Goal: Answer question/provide support: Share knowledge or assist other users

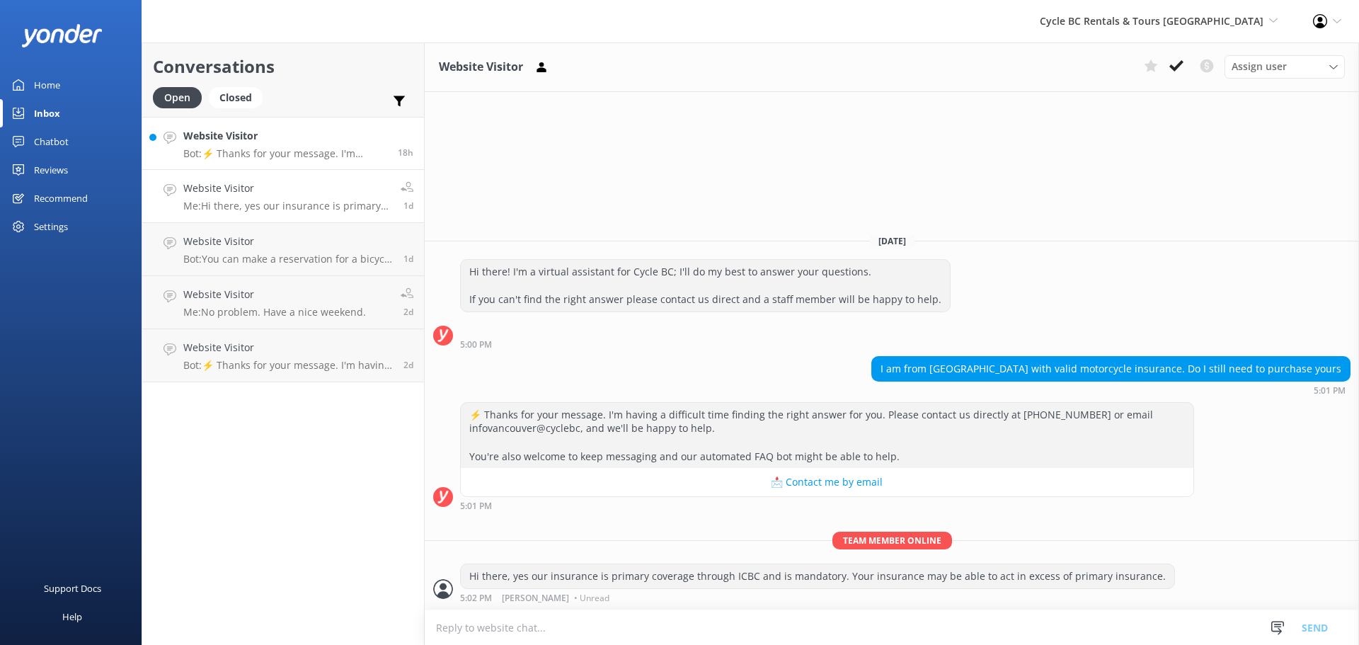
click at [327, 159] on p "Bot: ⚡ Thanks for your message. I'm having a difficult time finding the right a…" at bounding box center [285, 153] width 204 height 13
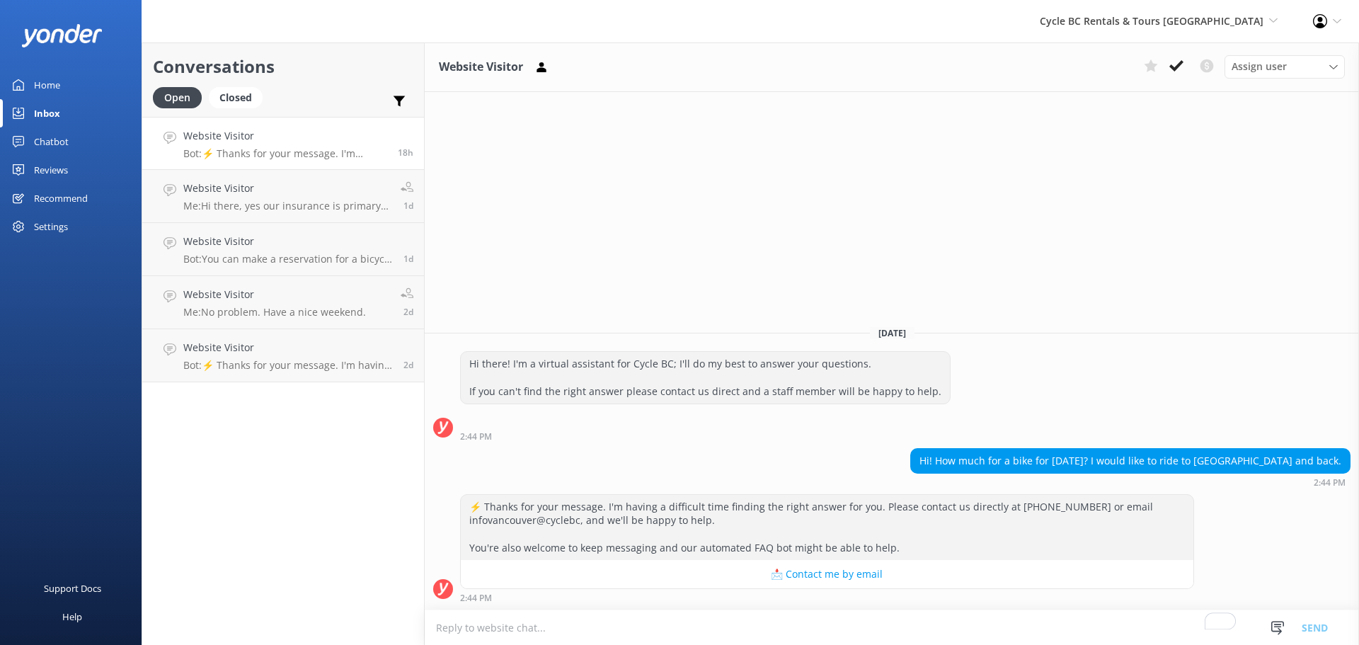
click at [52, 139] on div "Chatbot" at bounding box center [51, 141] width 35 height 28
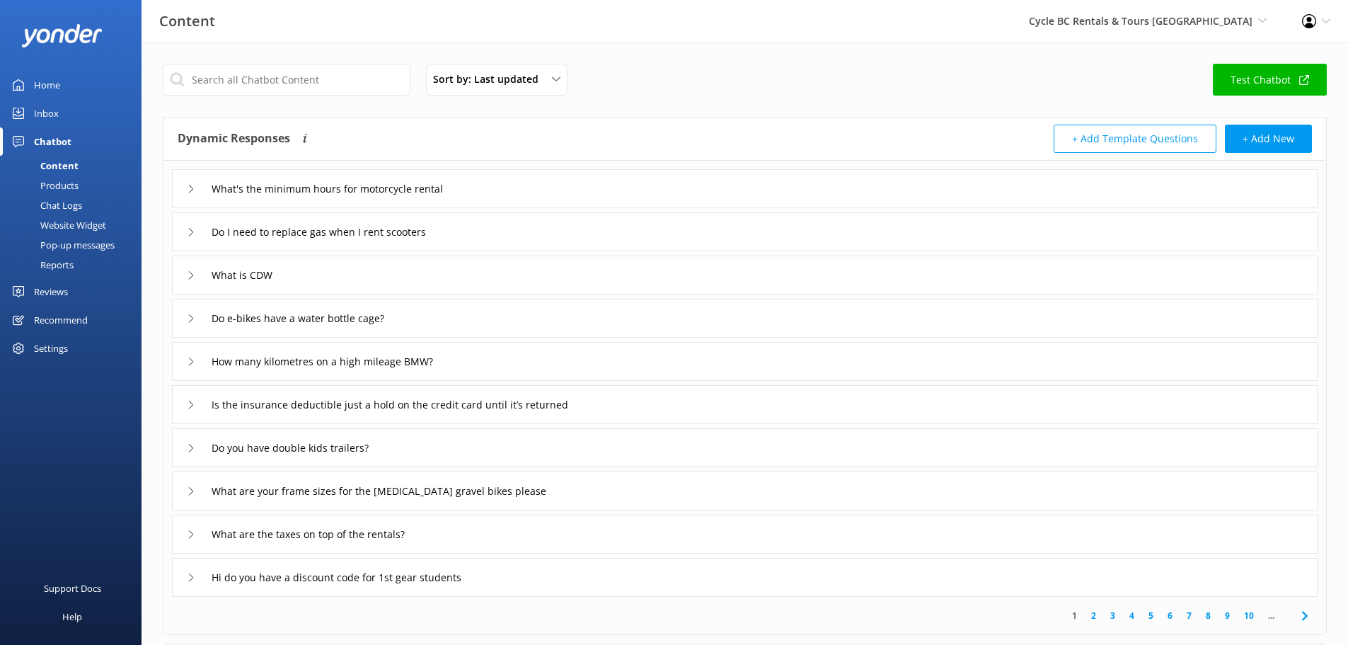
click at [69, 204] on div "Chat Logs" at bounding box center [45, 205] width 74 height 20
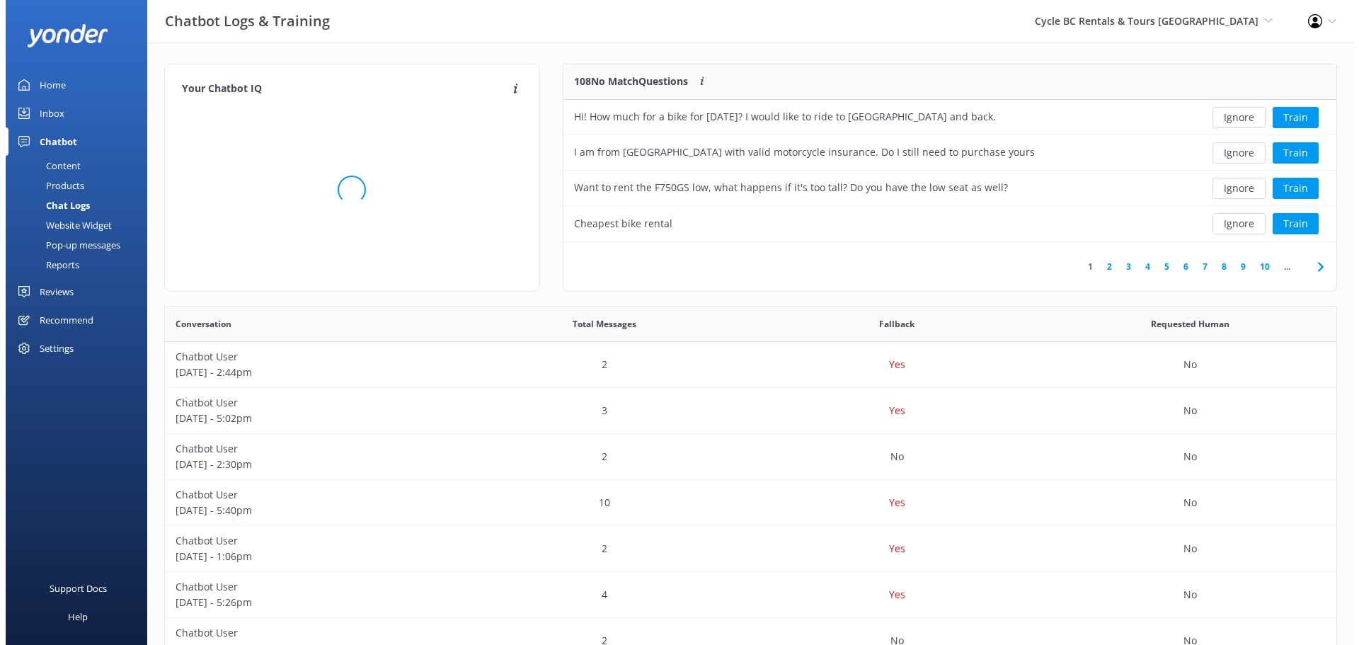
scroll to position [486, 1161]
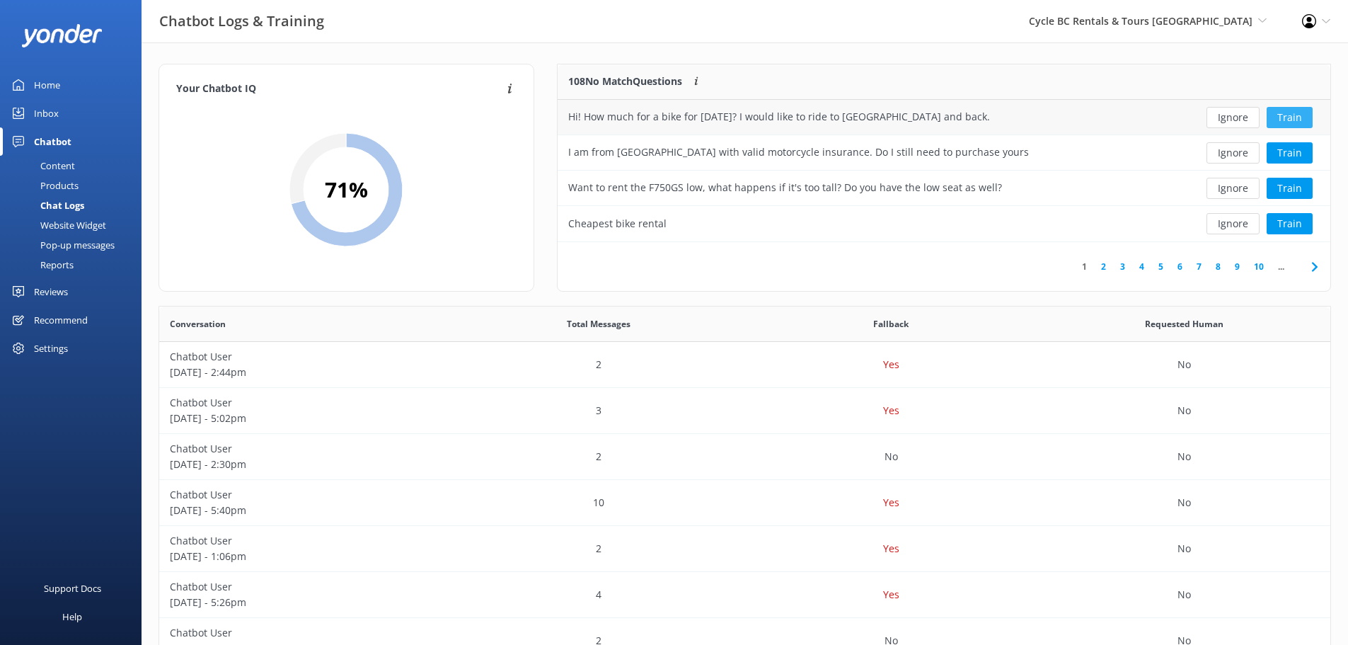
click at [1287, 112] on button "Train" at bounding box center [1290, 117] width 46 height 21
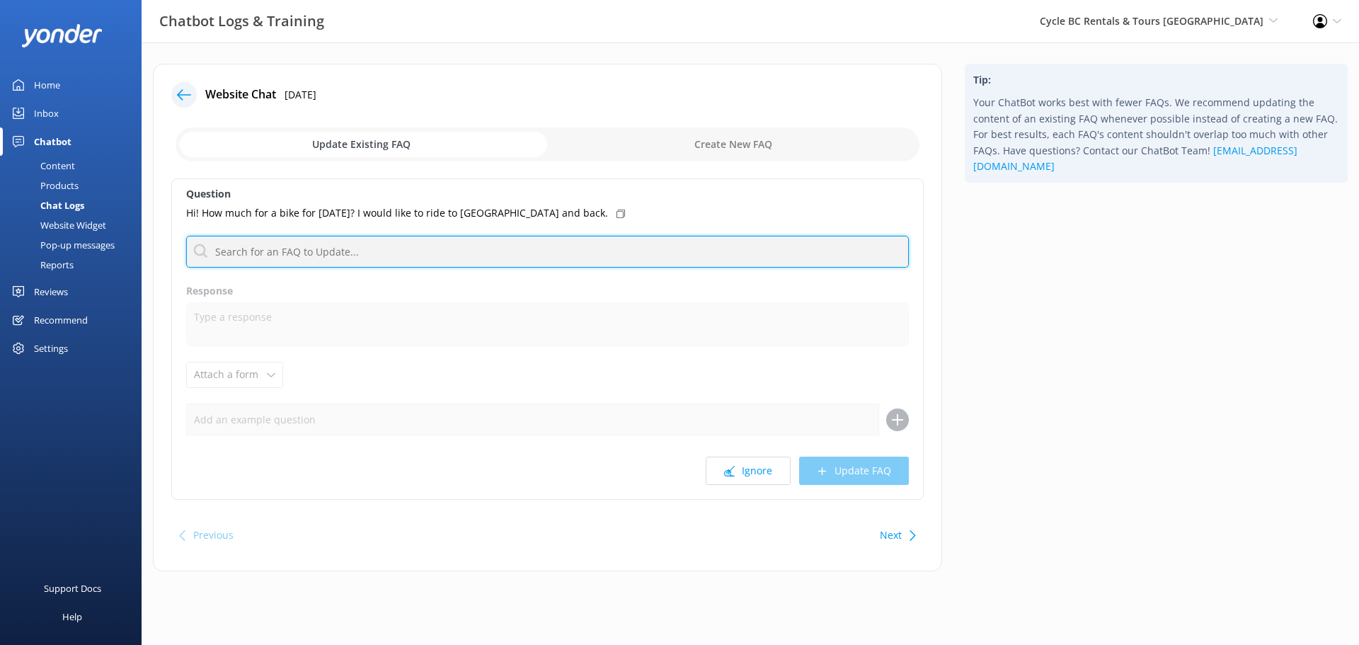
click at [470, 255] on input "text" at bounding box center [547, 252] width 723 height 32
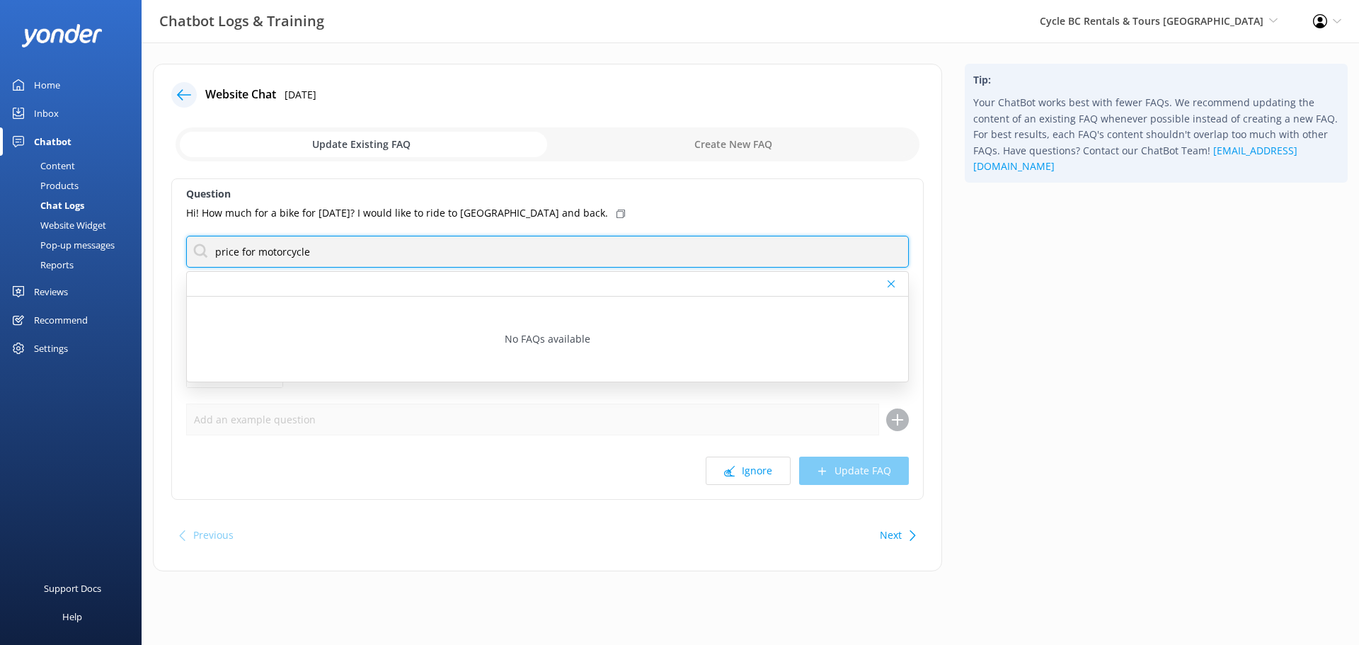
click at [466, 256] on input "price for motorcycle" at bounding box center [547, 252] width 723 height 32
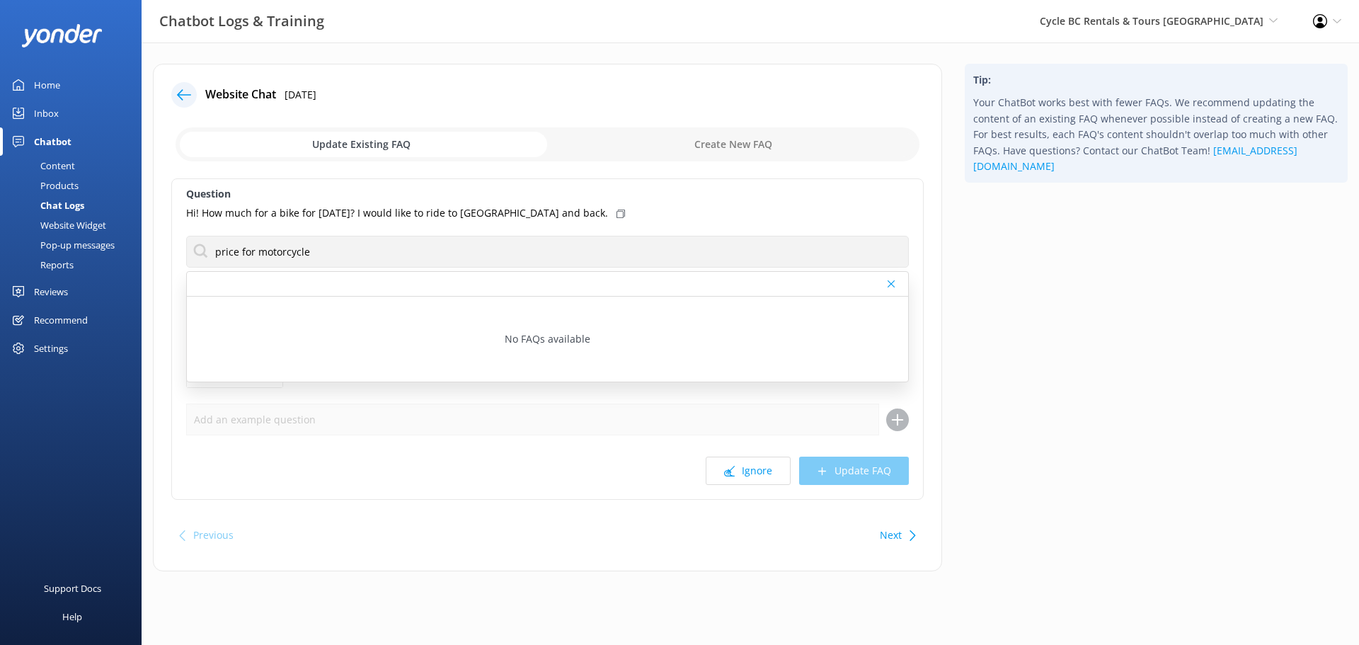
click at [883, 291] on div at bounding box center [547, 284] width 721 height 25
click at [896, 286] on div at bounding box center [893, 284] width 10 height 8
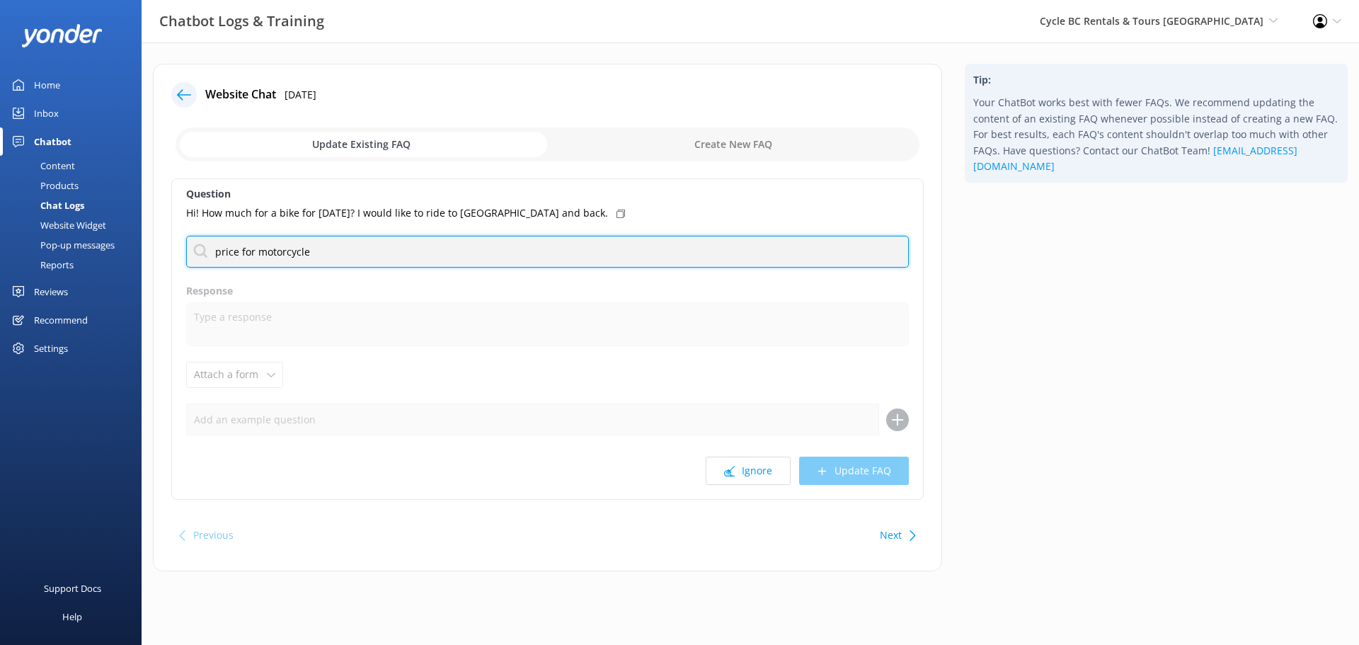
click at [767, 259] on input "price for motorcycle" at bounding box center [547, 252] width 723 height 32
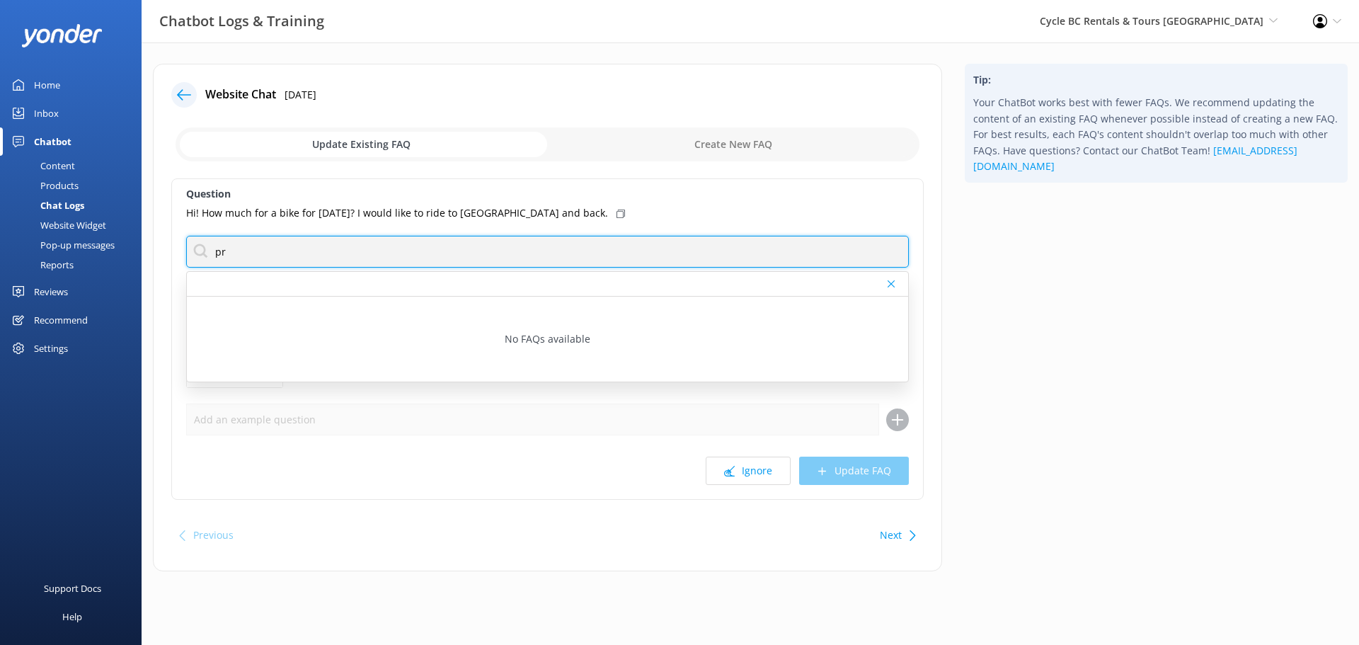
type input "p"
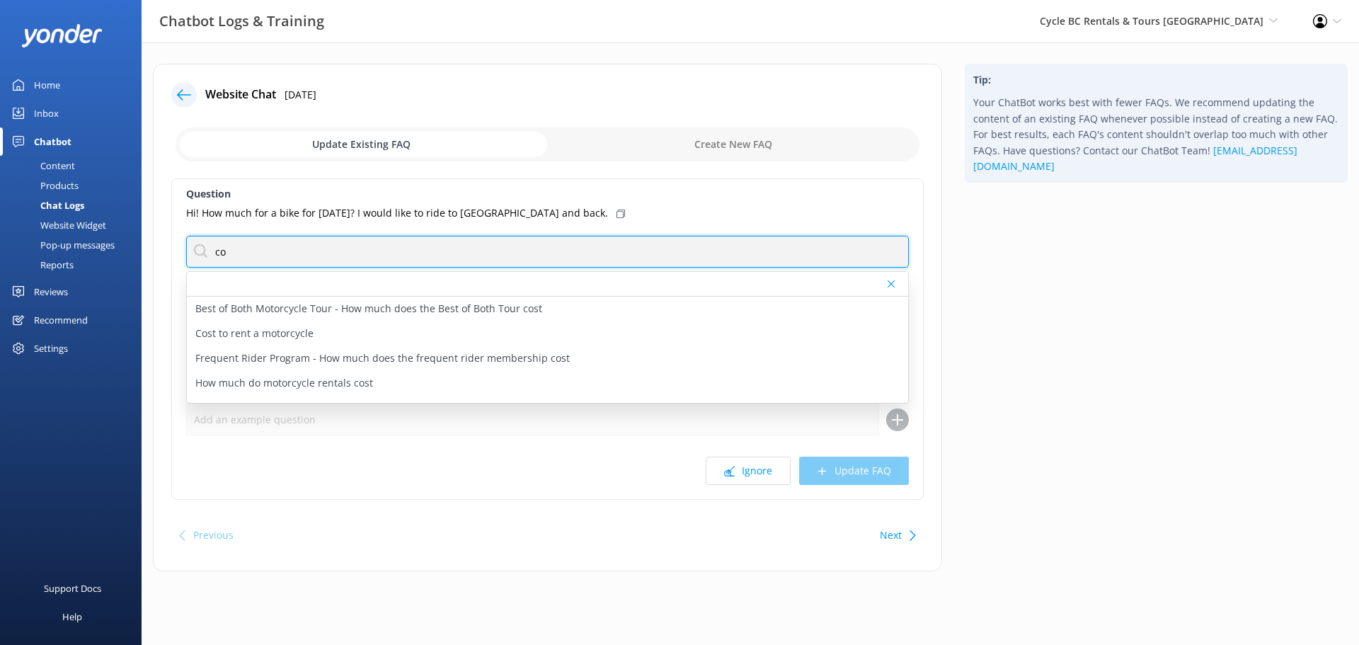
type input "c"
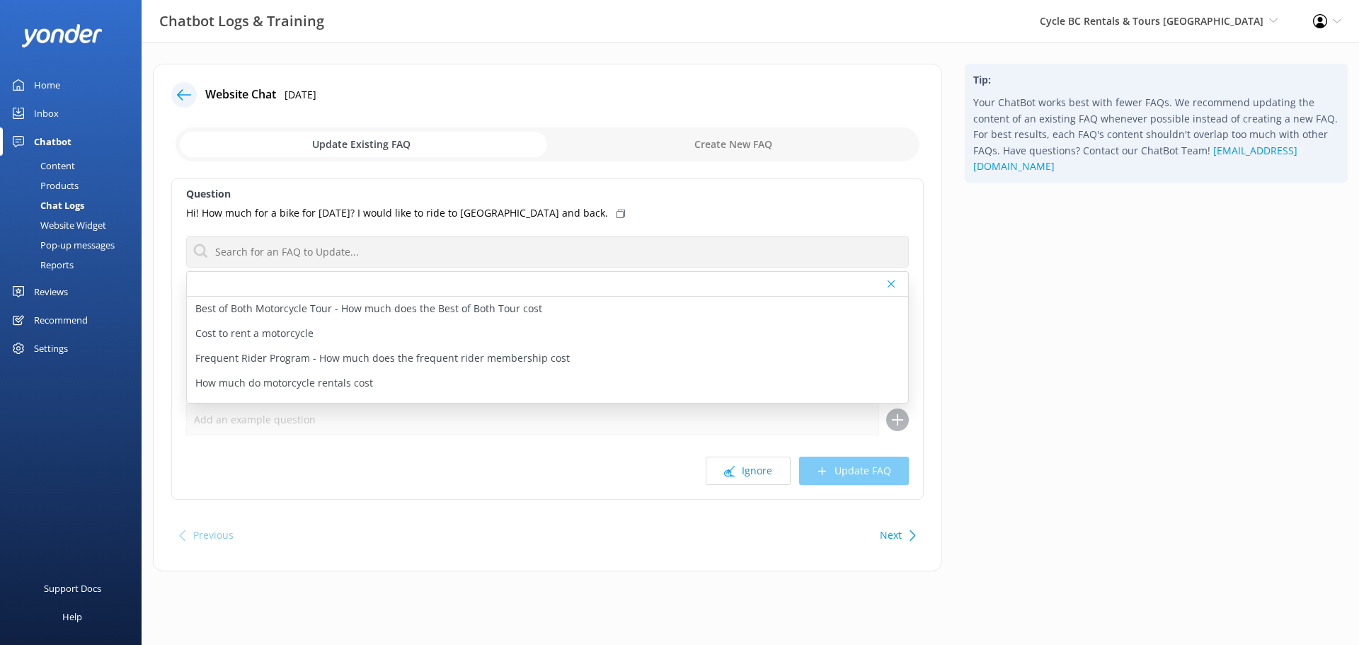
click at [1067, 280] on div "Tip: Your ChatBot works best with fewer FAQs. We recommend updating the content…" at bounding box center [1156, 325] width 406 height 522
click at [287, 338] on p "Cost to rent a motorcycle" at bounding box center [254, 334] width 118 height 16
type textarea "Using our website, you can create a custom rental, tailored to your needs. With…"
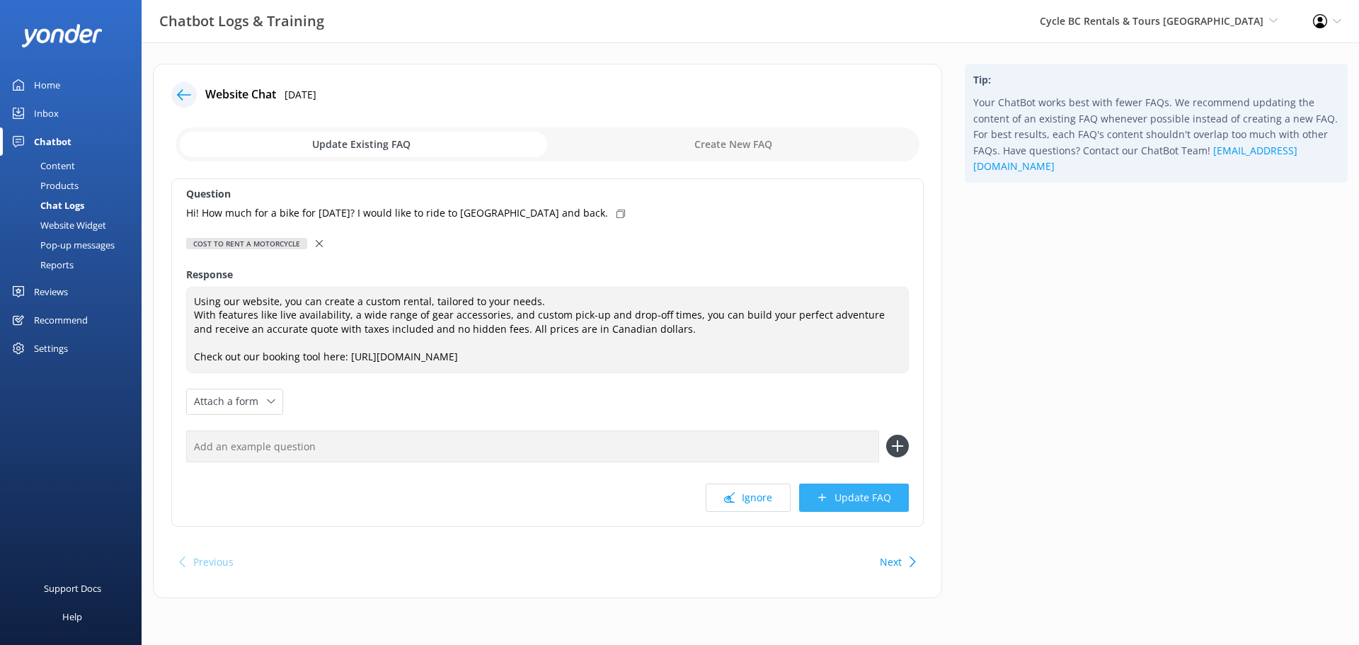
click at [854, 493] on button "Update FAQ" at bounding box center [854, 497] width 110 height 28
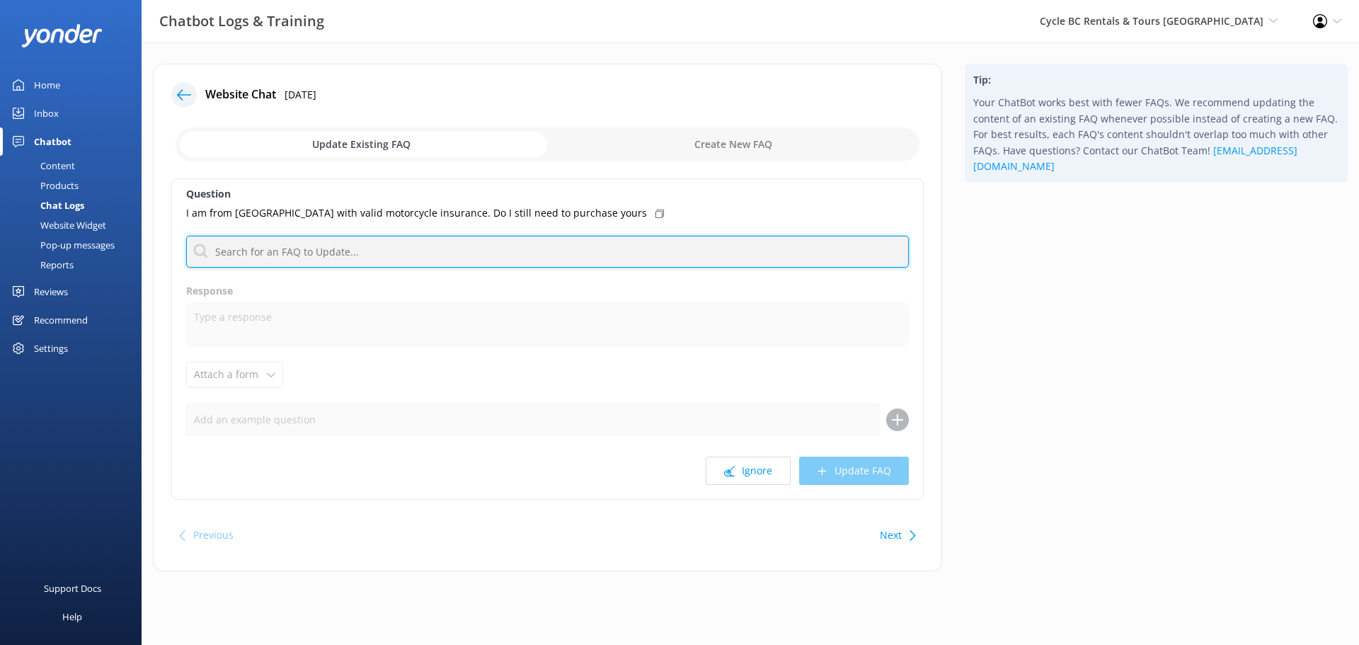
click at [419, 256] on input "text" at bounding box center [547, 252] width 723 height 32
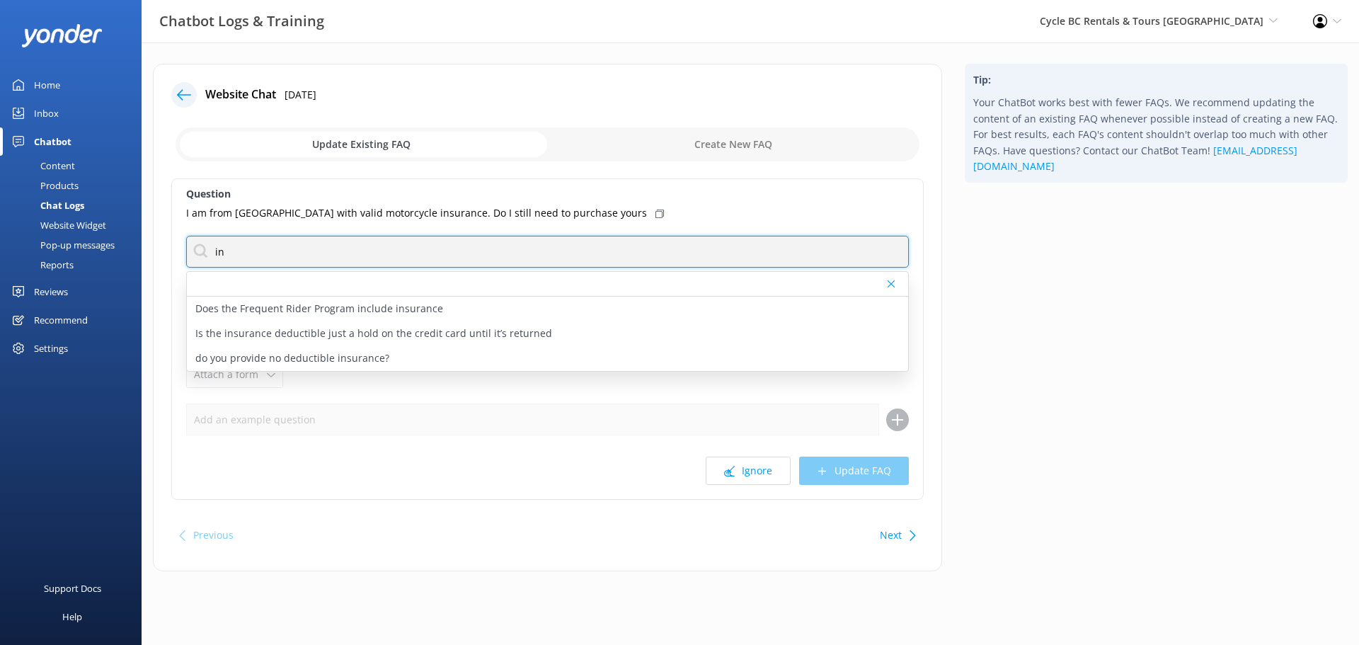
type input "i"
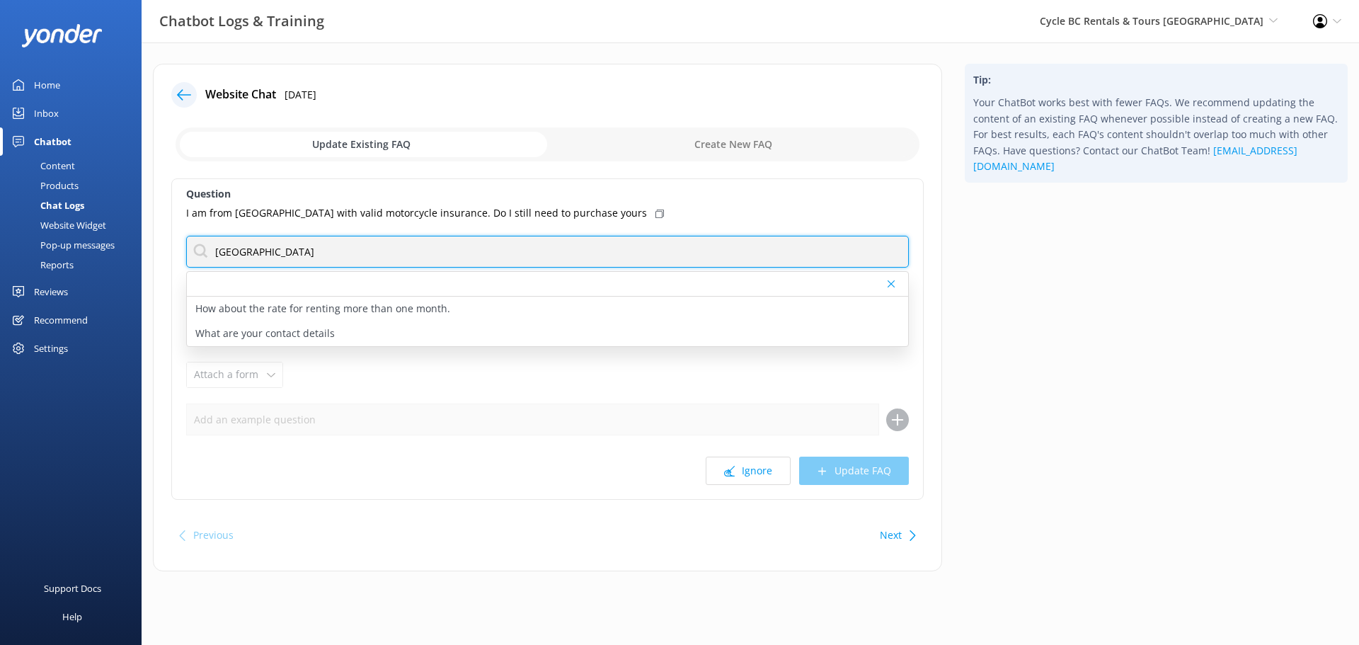
drag, startPoint x: 417, startPoint y: 258, endPoint x: 408, endPoint y: 264, distance: 10.2
click at [408, 264] on input "[GEOGRAPHIC_DATA]" at bounding box center [547, 252] width 723 height 32
type input "[GEOGRAPHIC_DATA]"
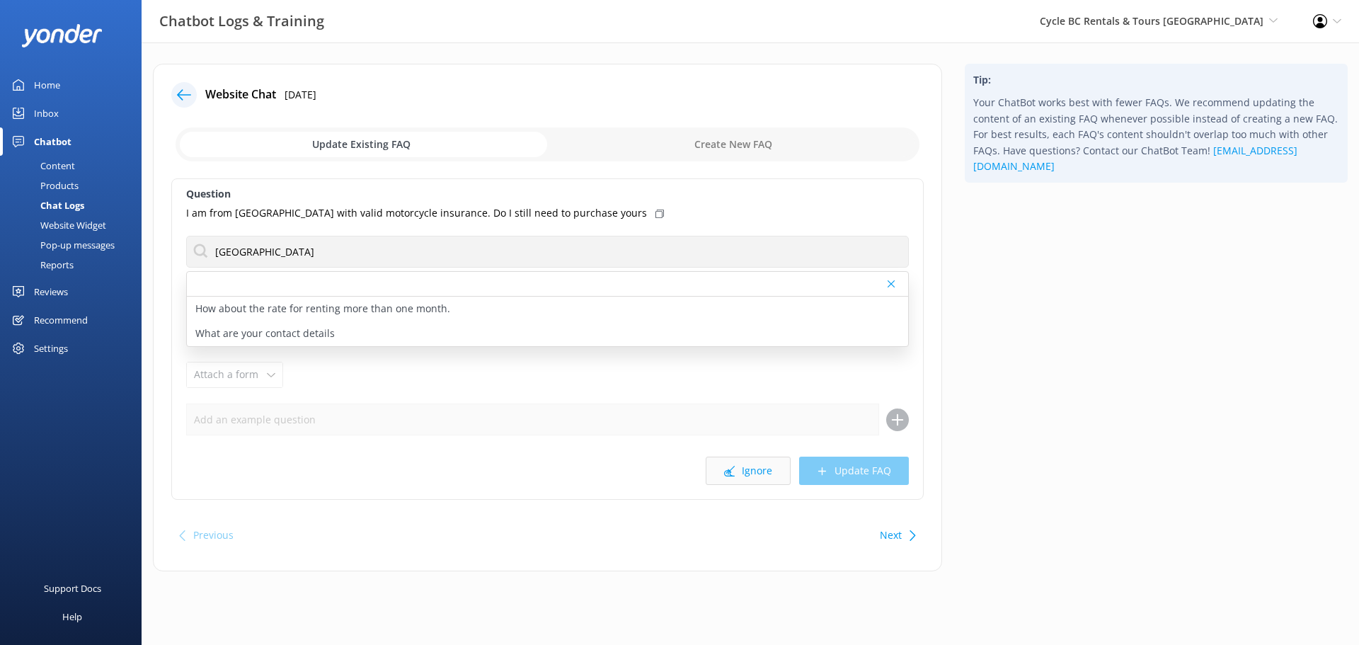
click at [763, 477] on button "Ignore" at bounding box center [748, 471] width 85 height 28
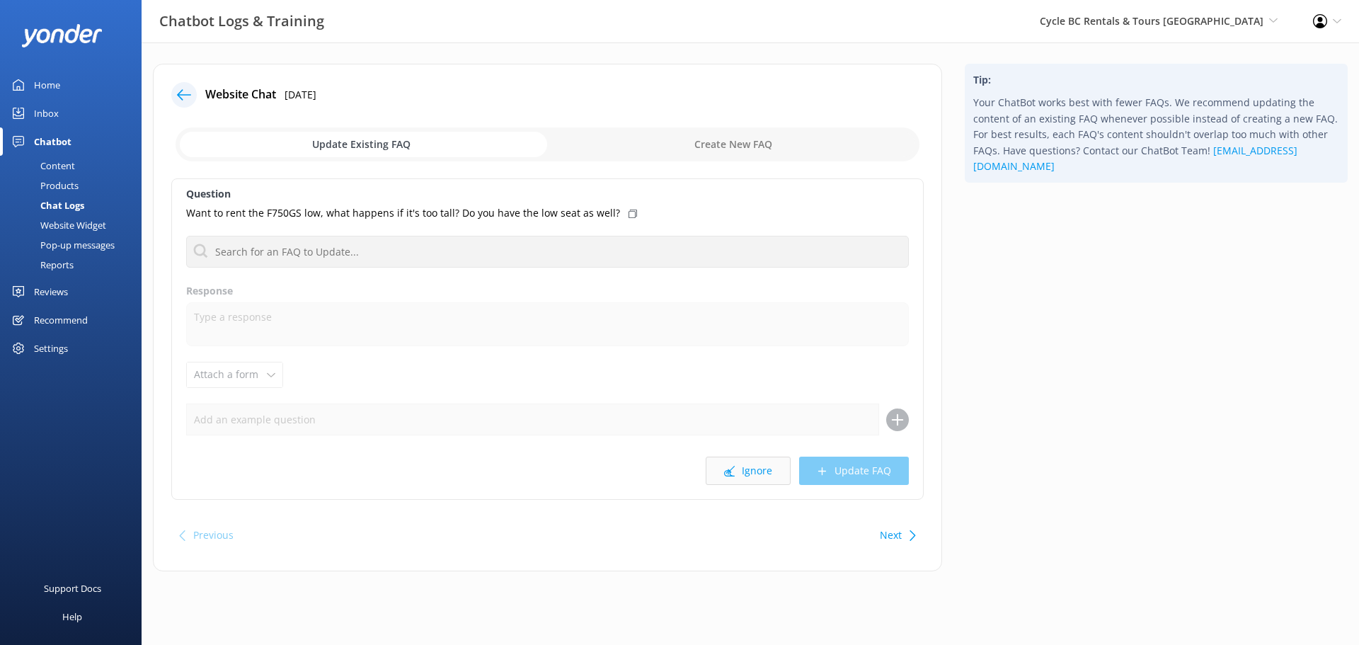
click at [761, 476] on button "Ignore" at bounding box center [748, 471] width 85 height 28
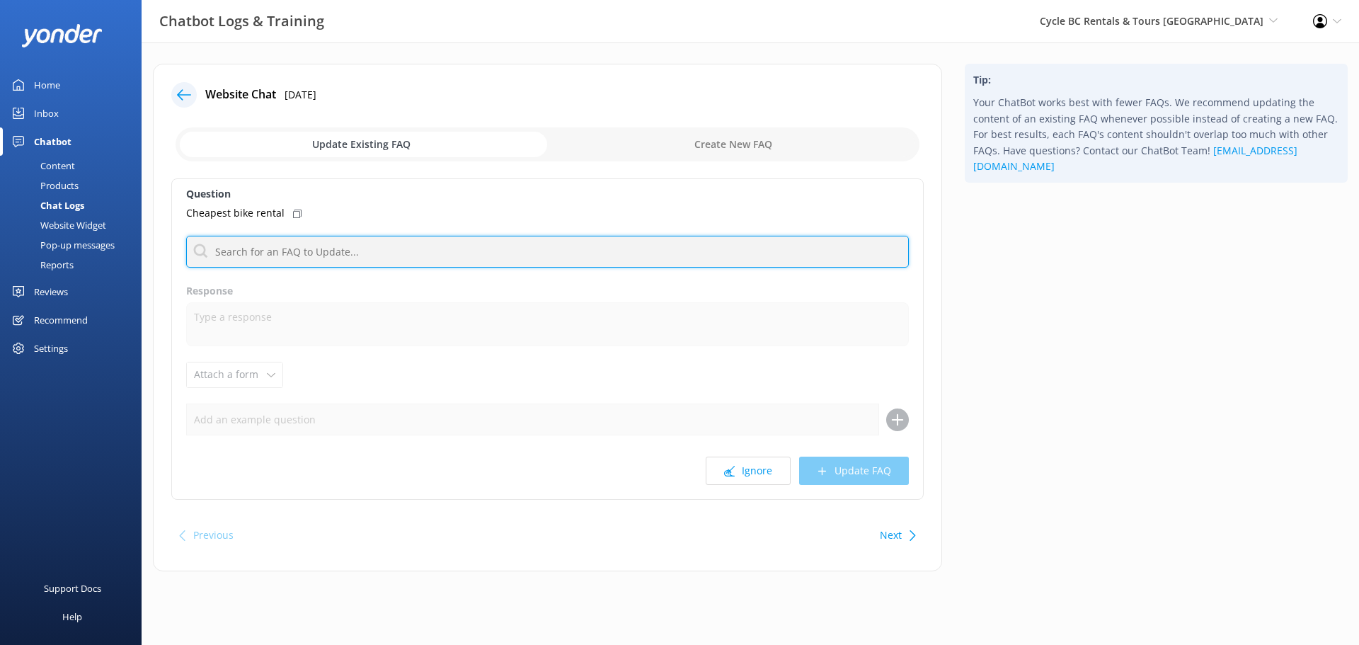
click at [430, 263] on input "text" at bounding box center [547, 252] width 723 height 32
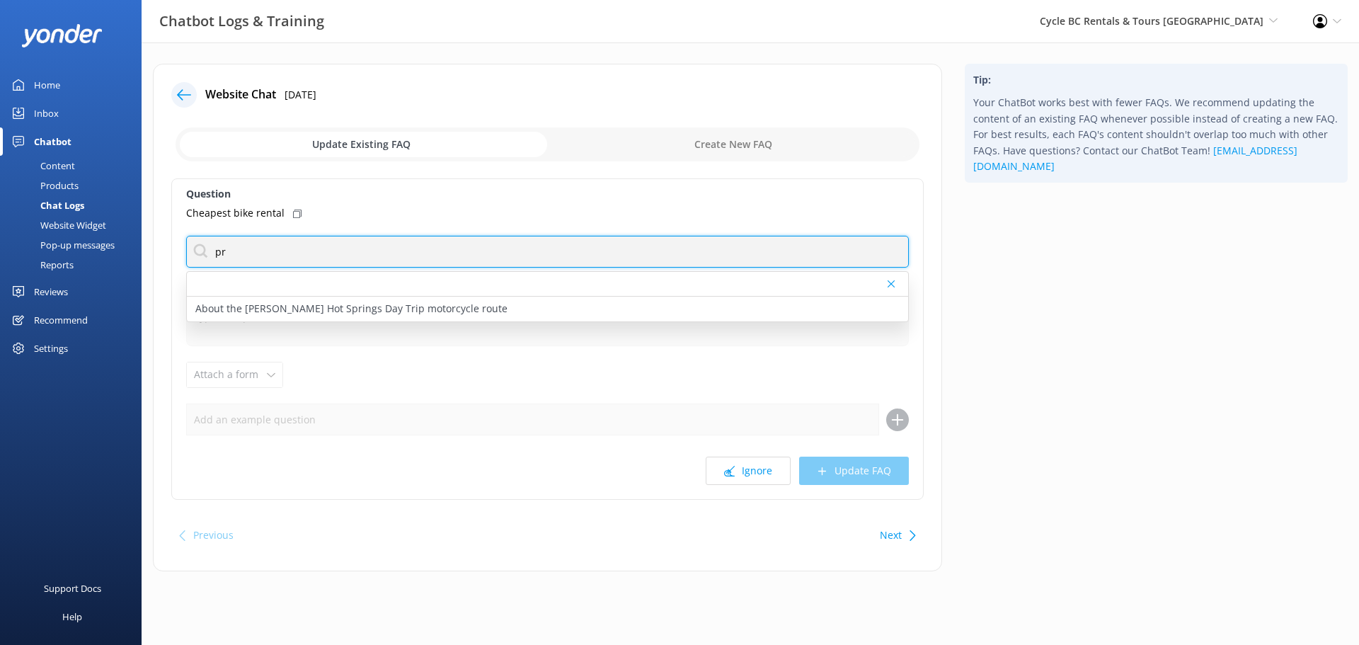
type input "p"
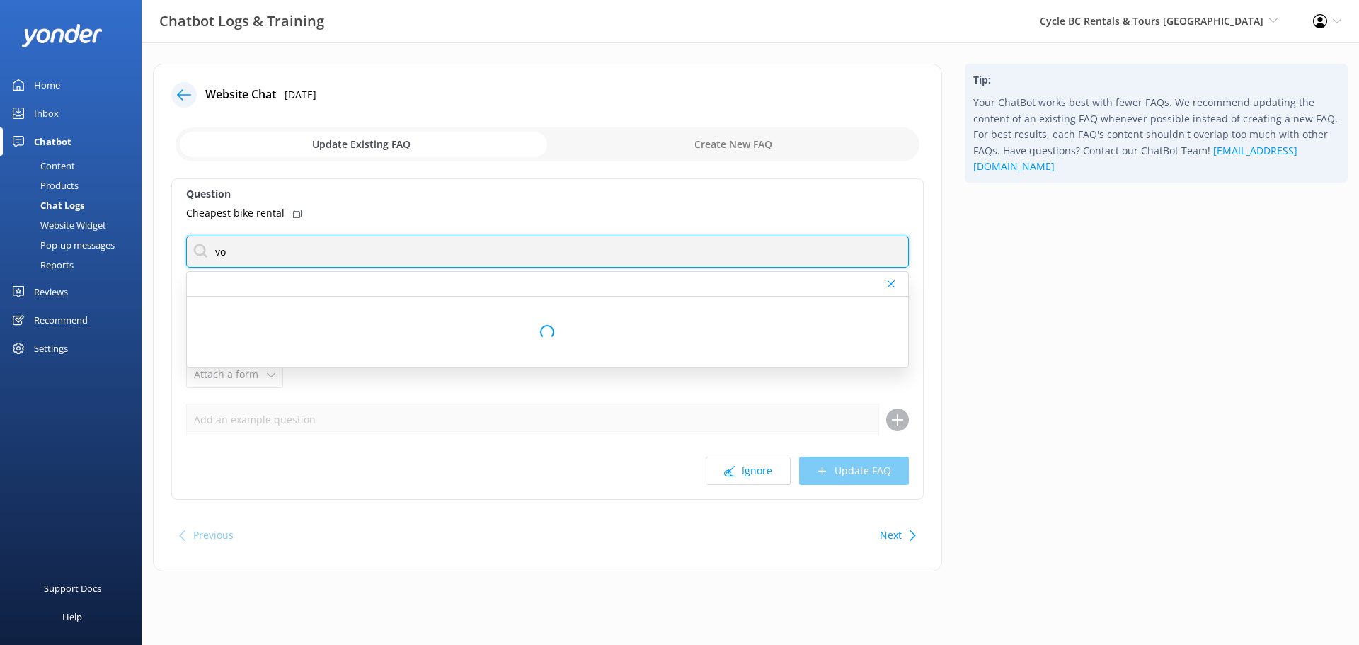
type input "v"
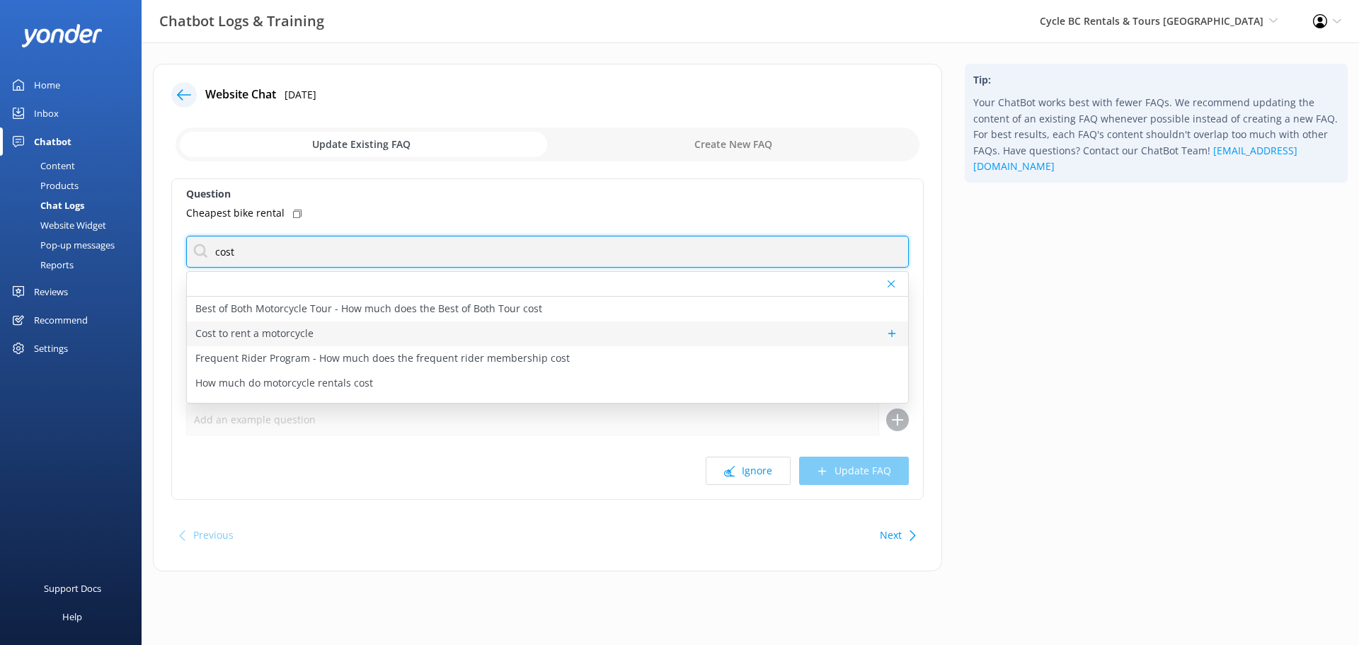
type input "cost"
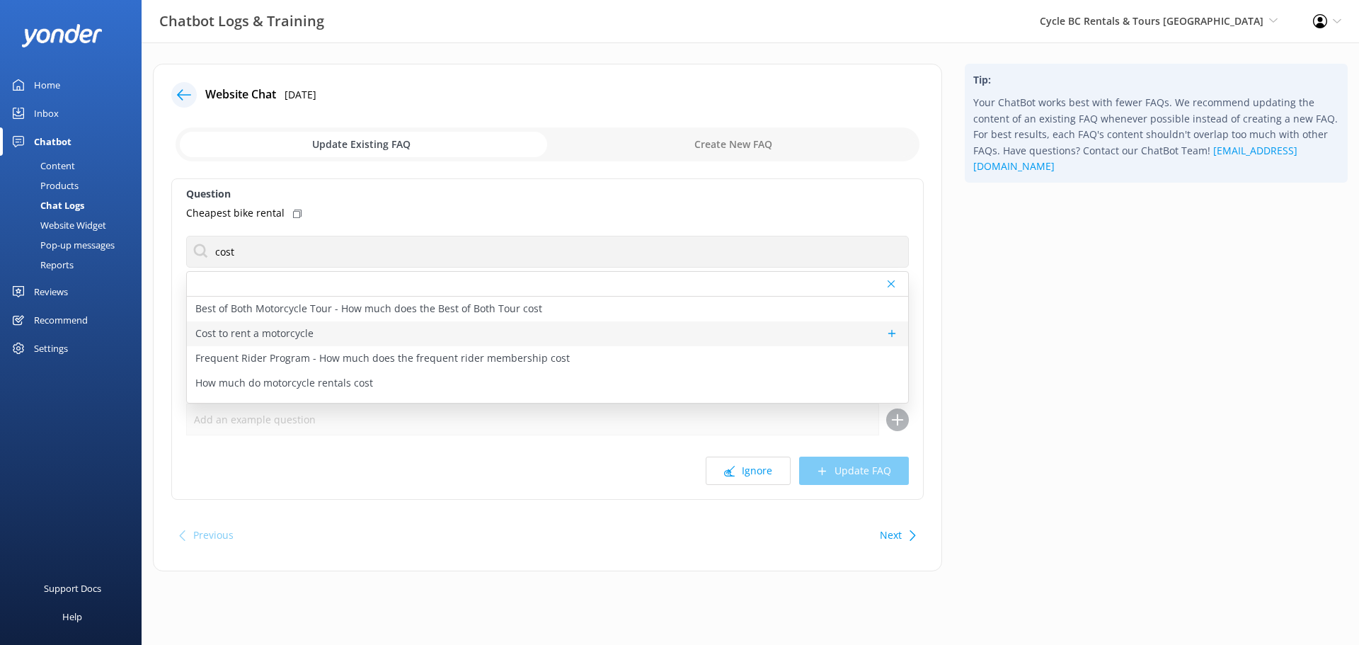
click at [302, 333] on p "Cost to rent a motorcycle" at bounding box center [254, 334] width 118 height 16
type textarea "Using our website, you can create a custom rental, tailored to your needs. With…"
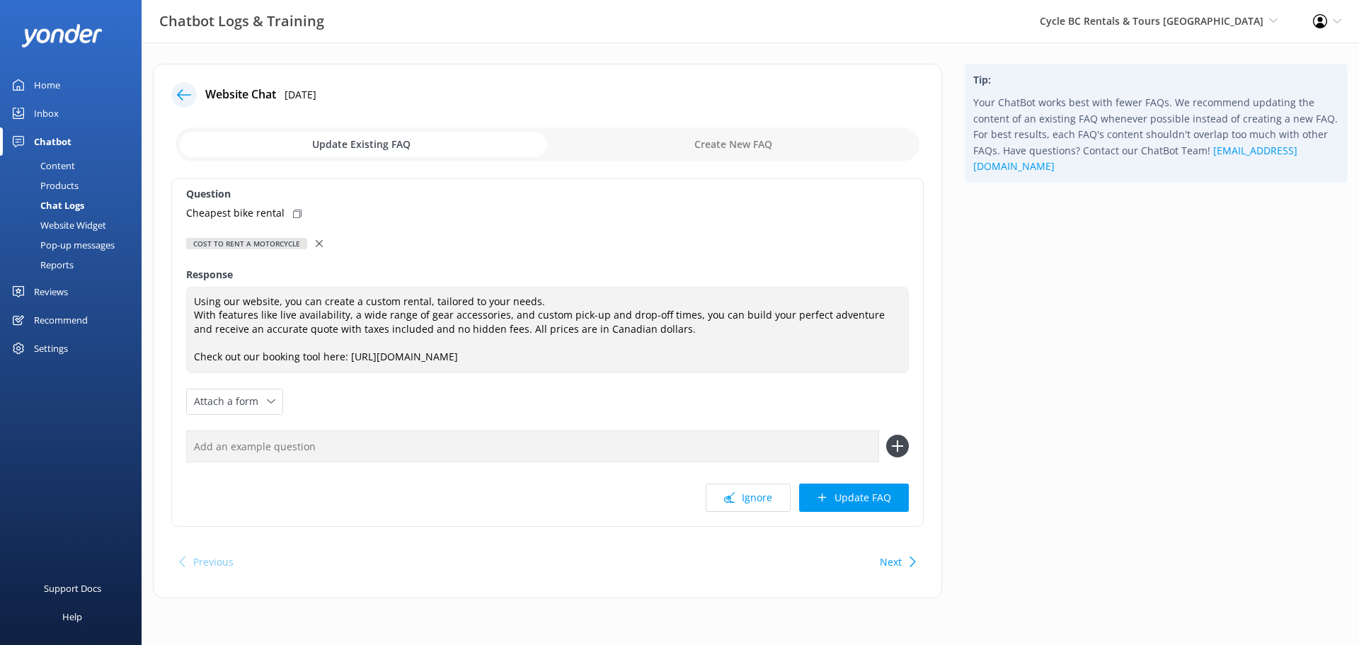
drag, startPoint x: 854, startPoint y: 497, endPoint x: 926, endPoint y: 492, distance: 71.7
click at [854, 497] on button "Update FAQ" at bounding box center [854, 497] width 110 height 28
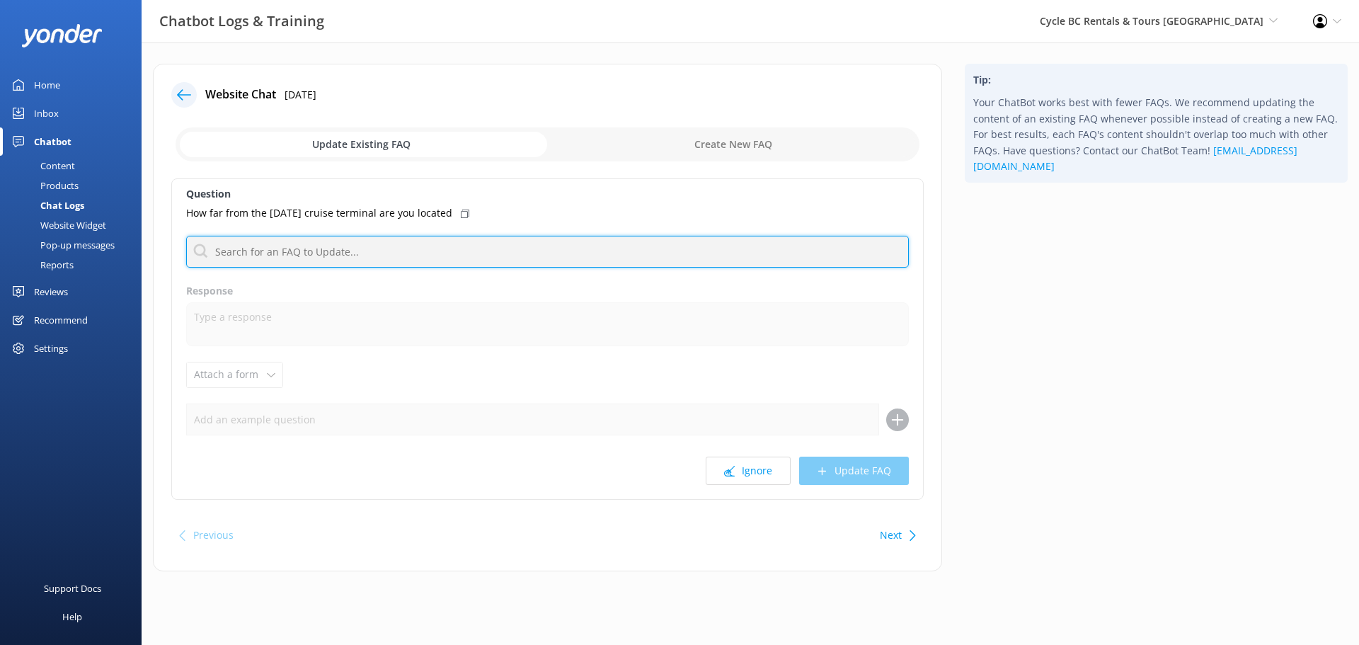
click at [383, 256] on input "text" at bounding box center [547, 252] width 723 height 32
type input "x"
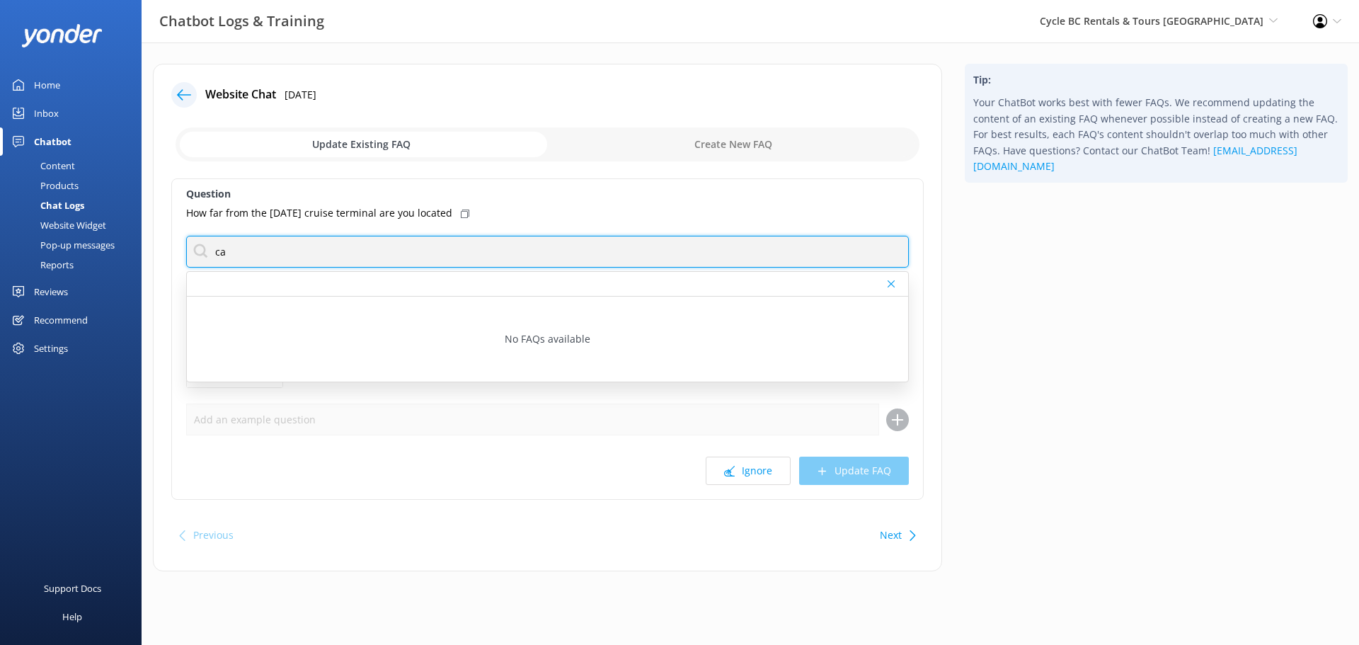
type input "c"
click at [410, 255] on input "canada place" at bounding box center [547, 252] width 723 height 32
type input "canada place"
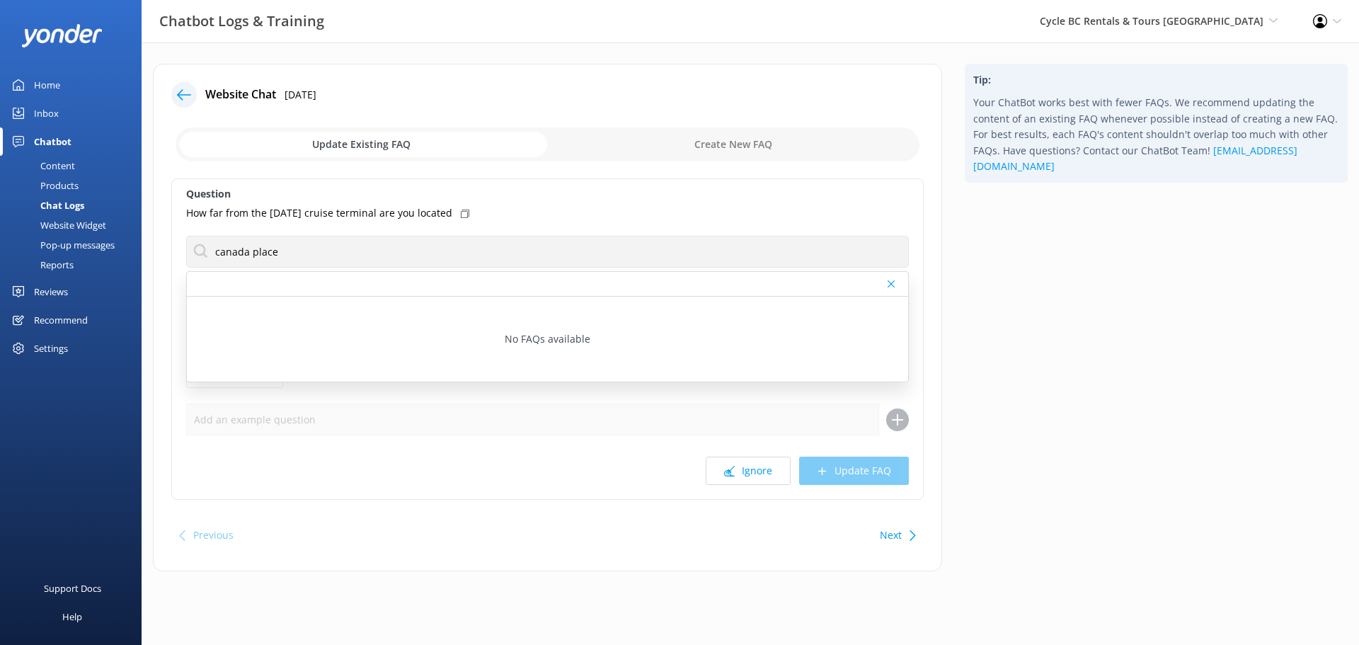
click at [774, 122] on div "Website Chat [DATE] Update Existing FAQ Create New FAQ Question How far from th…" at bounding box center [547, 317] width 789 height 507
click at [756, 140] on input "checkbox" at bounding box center [548, 144] width 744 height 34
checkbox input "true"
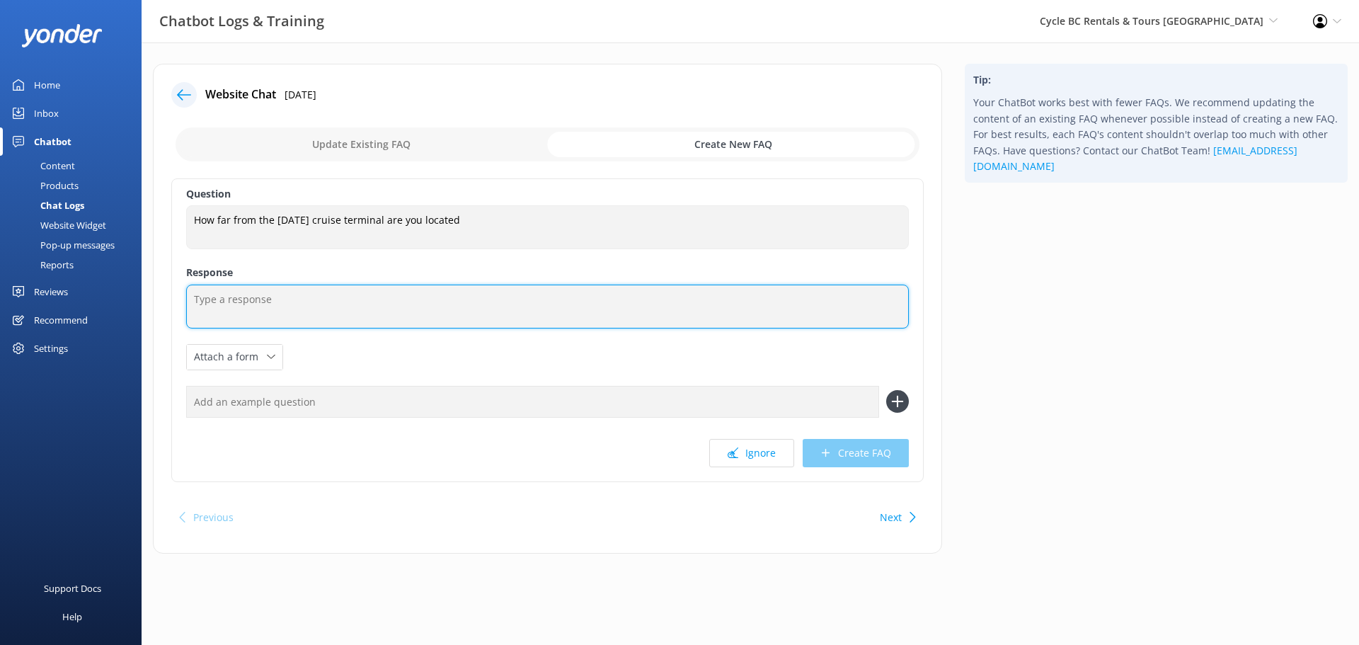
click at [263, 298] on textarea at bounding box center [547, 307] width 723 height 44
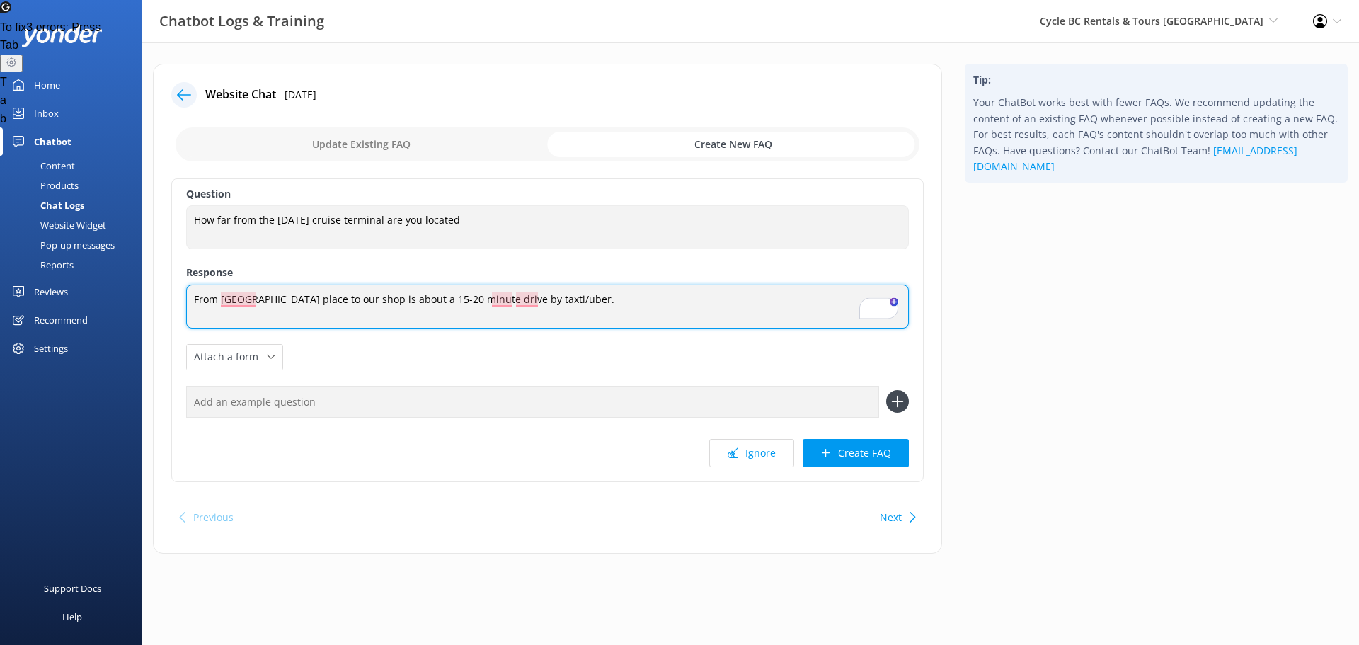
click at [552, 297] on textarea "From [GEOGRAPHIC_DATA] place to our shop is about a 15-20 minute drive by taxti…" at bounding box center [547, 307] width 723 height 44
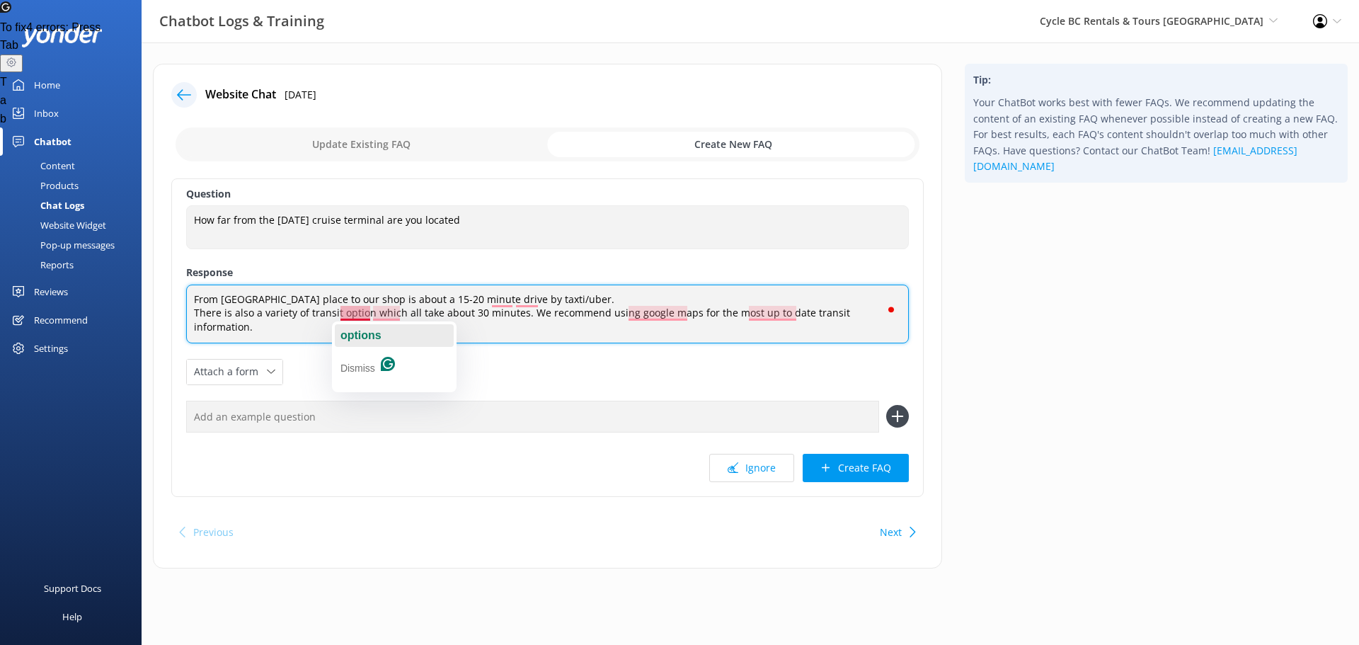
click at [369, 331] on span "options" at bounding box center [360, 335] width 41 height 12
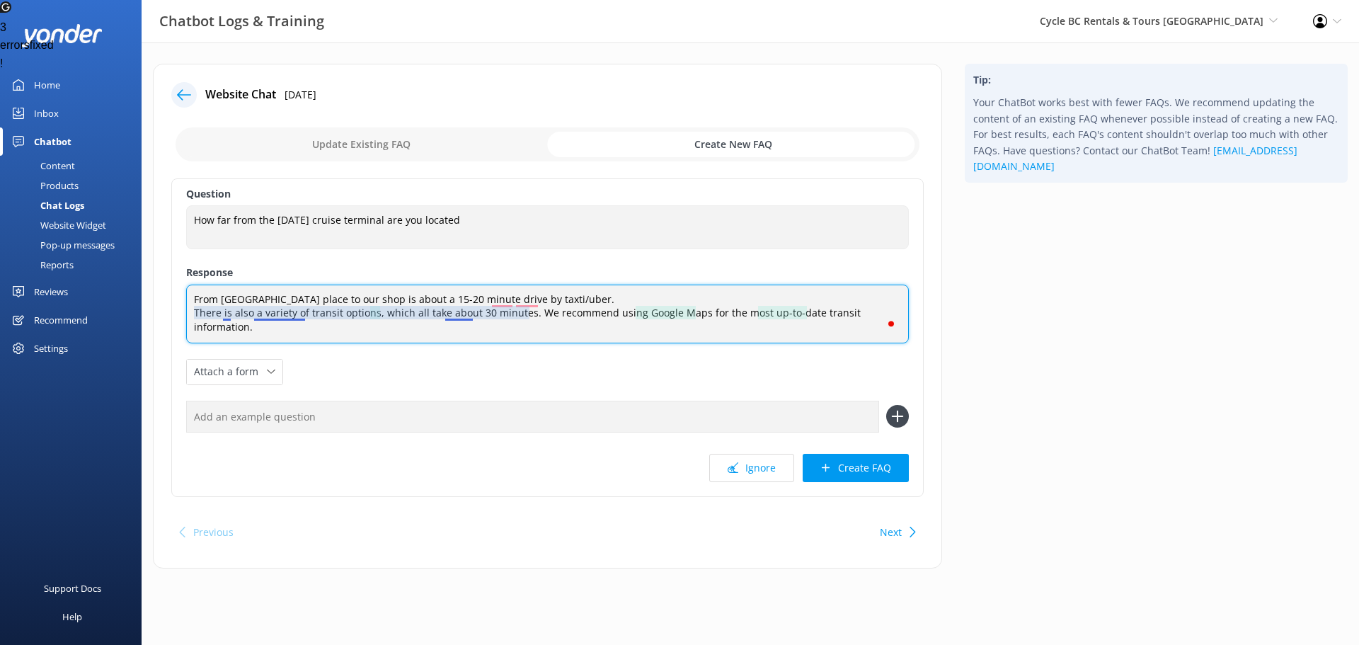
click at [289, 308] on textarea "From [GEOGRAPHIC_DATA] place to our shop is about a 15-20 minute drive by taxti…" at bounding box center [547, 314] width 723 height 59
click at [435, 311] on textarea "From [GEOGRAPHIC_DATA] place to our shop is about a 15-20 minute drive by taxti…" at bounding box center [547, 314] width 723 height 59
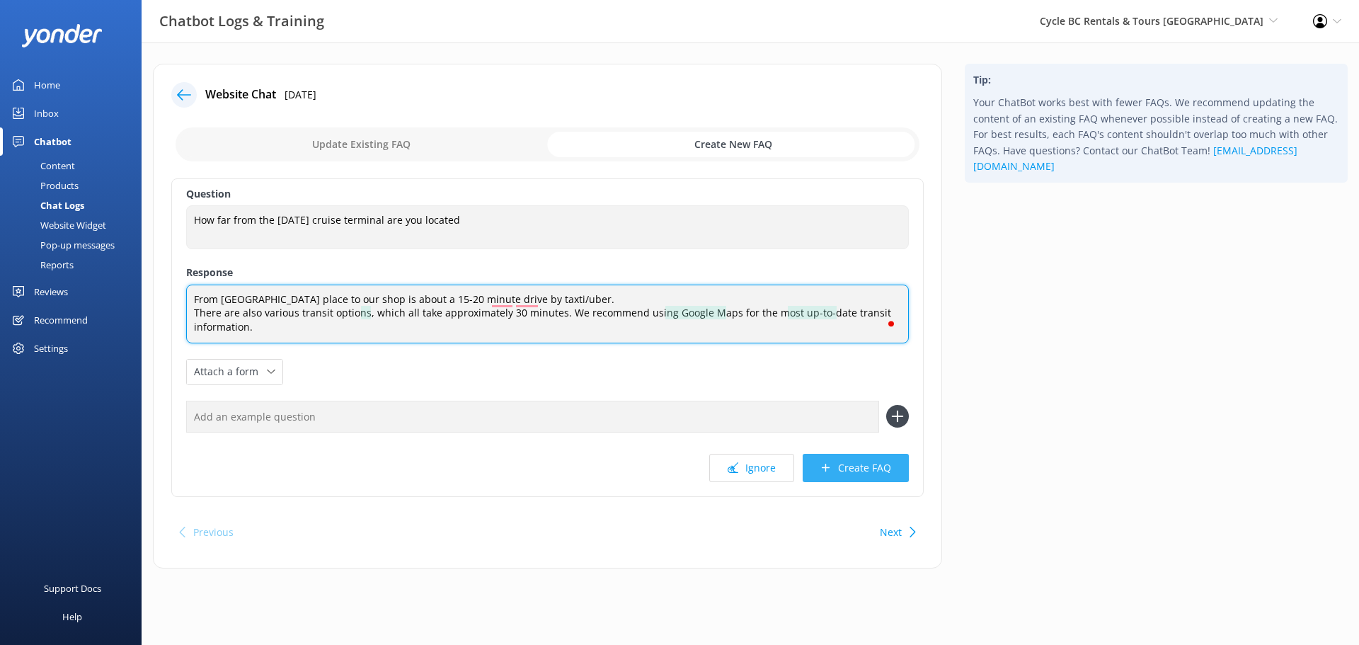
type textarea "From [GEOGRAPHIC_DATA] place to our shop is about a 15-20 minute drive by taxti…"
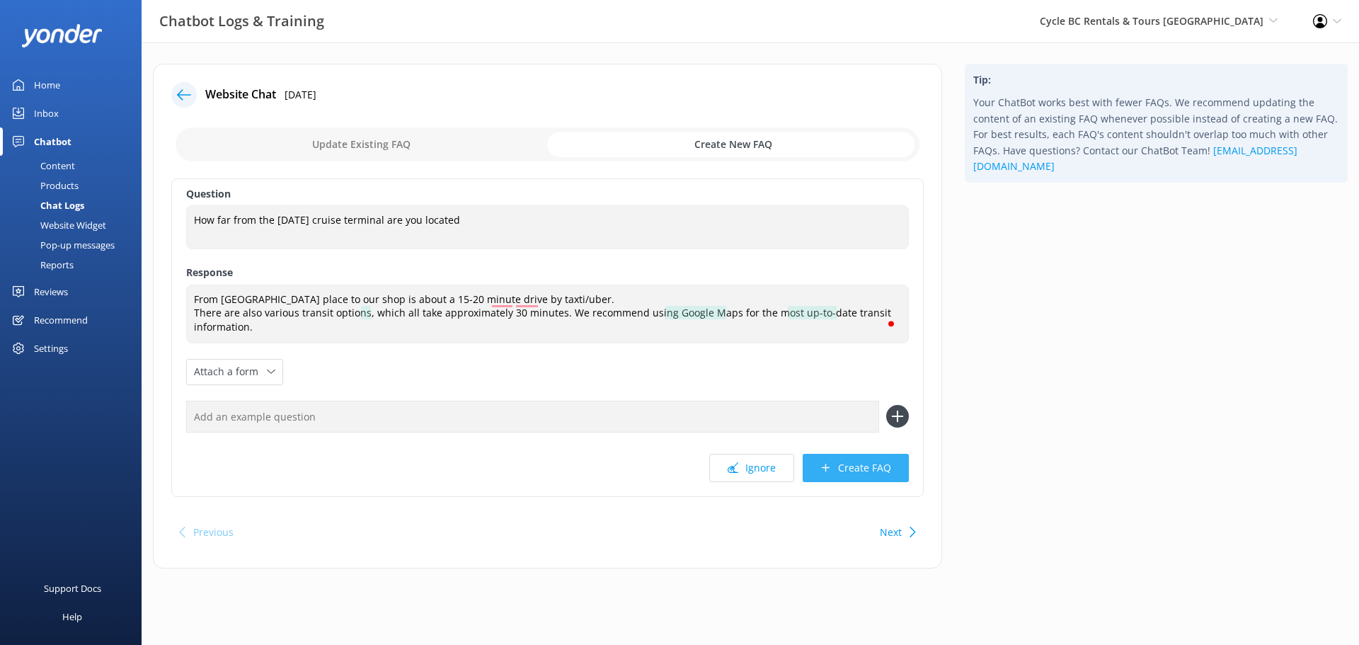
click at [836, 466] on button "Create FAQ" at bounding box center [856, 468] width 106 height 28
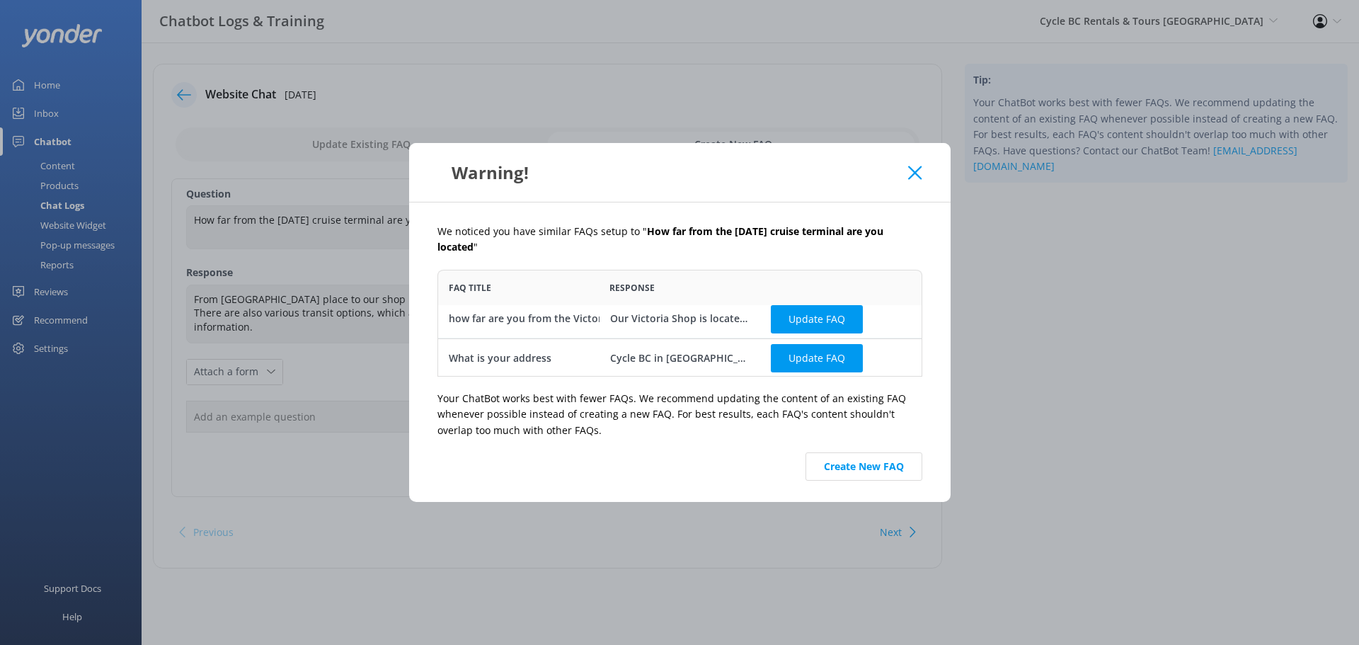
scroll to position [7, 0]
click at [836, 471] on button "Create New FAQ" at bounding box center [863, 466] width 117 height 28
